Goal: Task Accomplishment & Management: Manage account settings

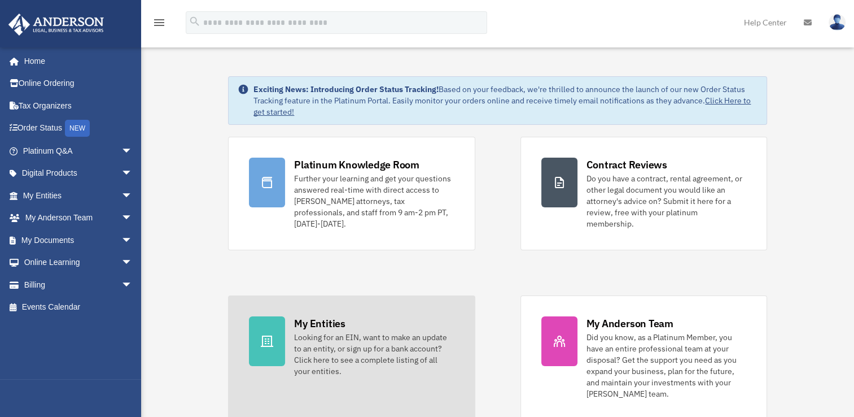
click at [327, 316] on div "My Entities" at bounding box center [319, 323] width 51 height 14
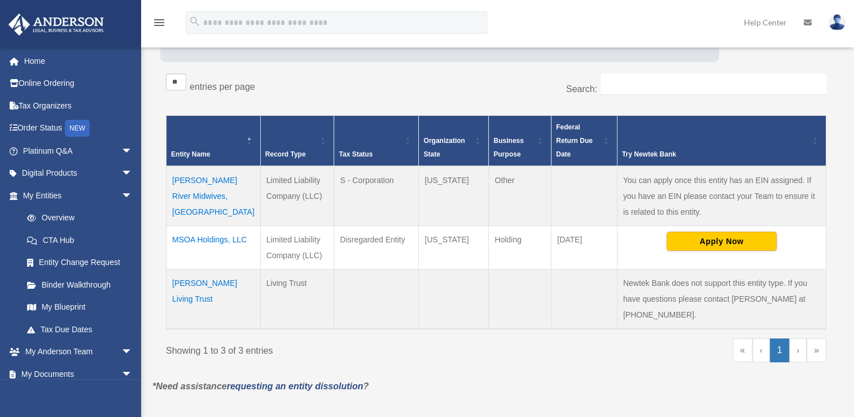
scroll to position [169, 0]
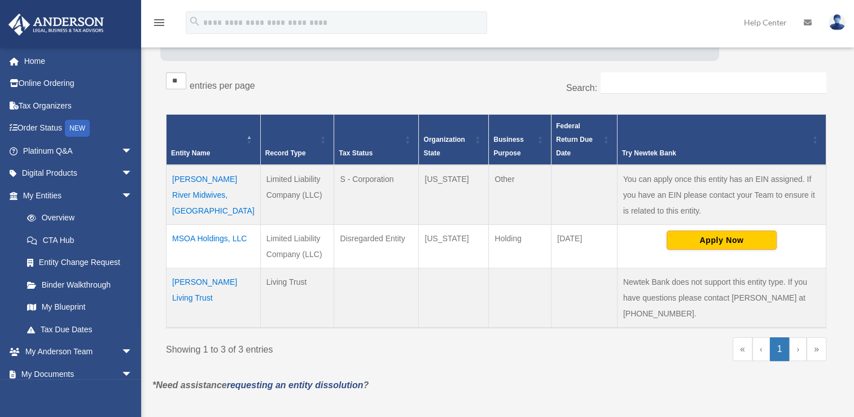
click at [186, 177] on td "[PERSON_NAME] River Midwives, [GEOGRAPHIC_DATA]" at bounding box center [214, 195] width 94 height 60
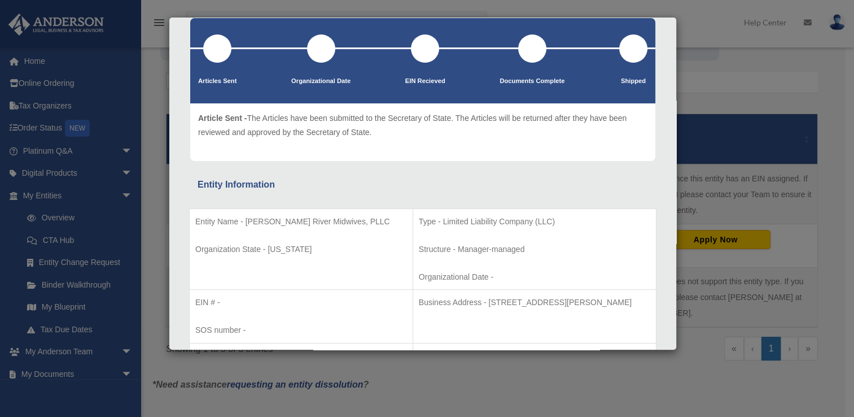
scroll to position [0, 0]
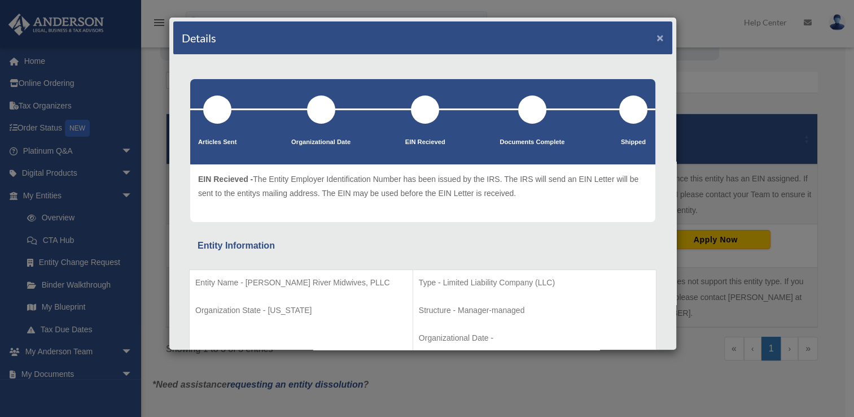
click at [657, 34] on button "×" at bounding box center [660, 38] width 7 height 12
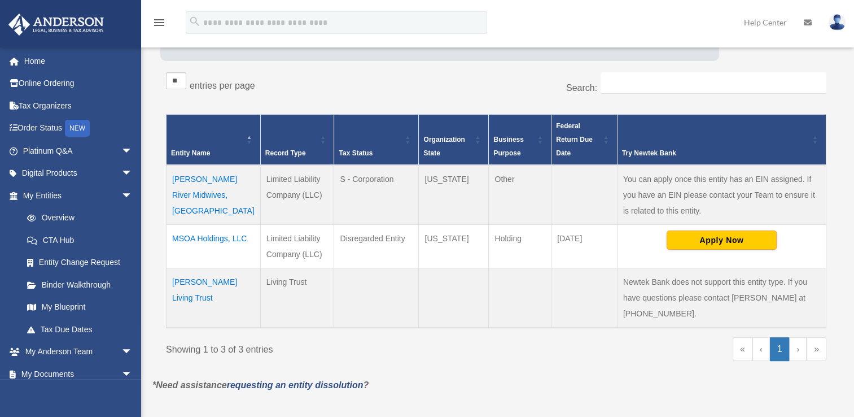
click at [833, 21] on img at bounding box center [837, 22] width 17 height 16
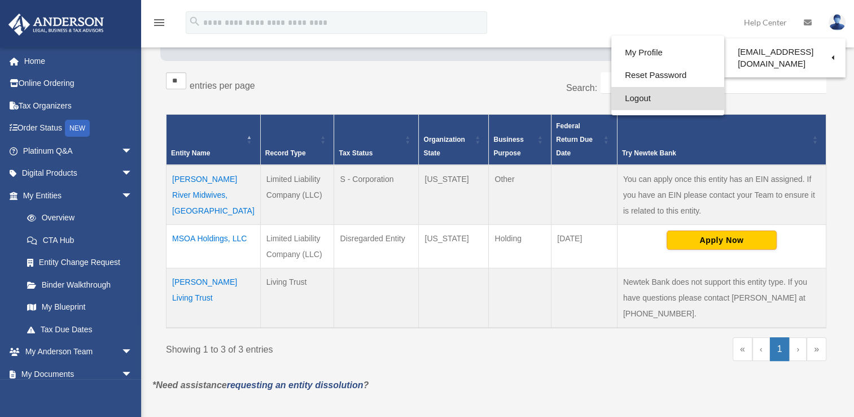
click at [622, 101] on link "Logout" at bounding box center [668, 98] width 113 height 23
